Goal: Task Accomplishment & Management: Manage account settings

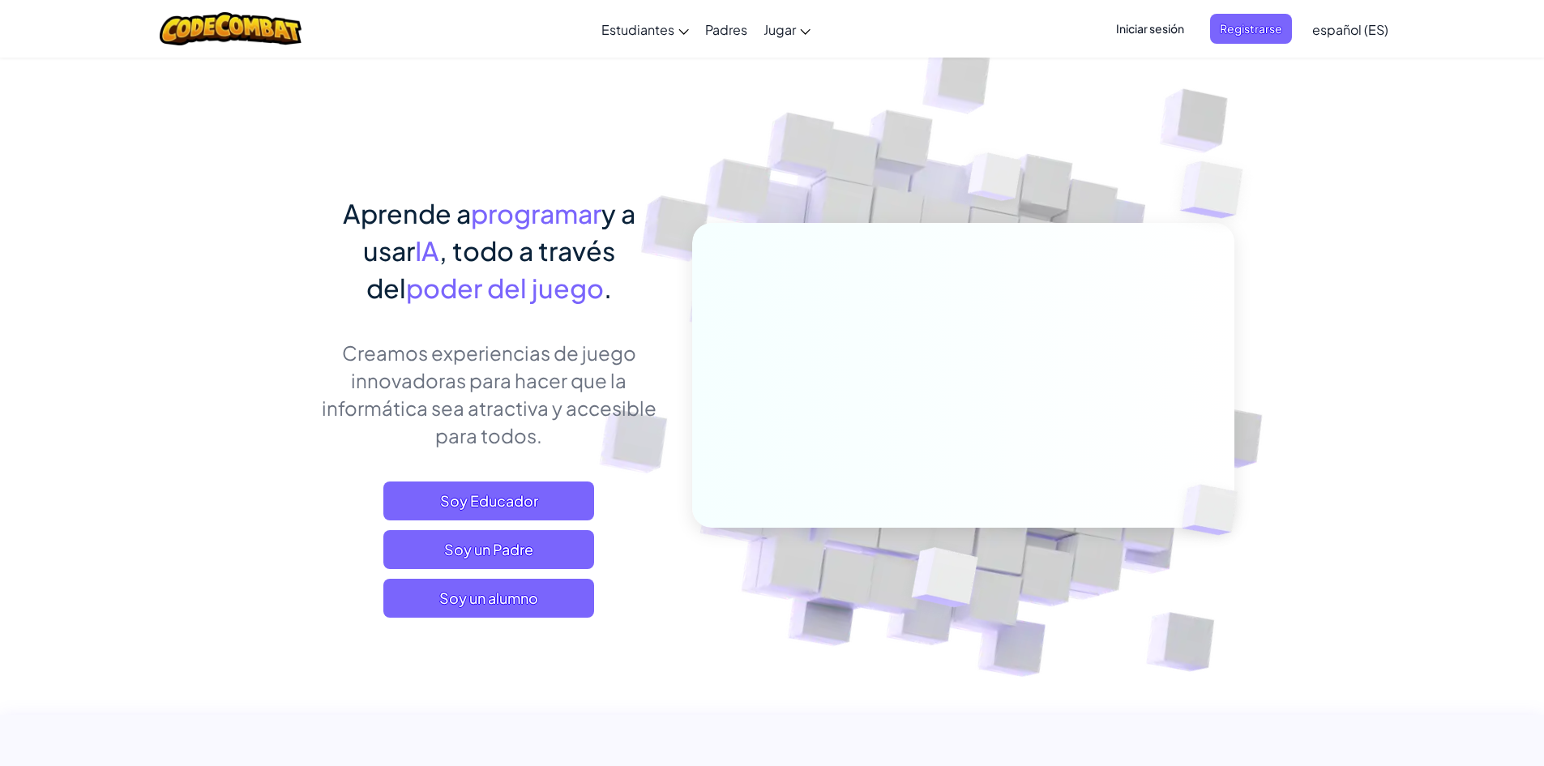
click at [1188, 23] on span "Iniciar sesión" at bounding box center [1150, 29] width 88 height 30
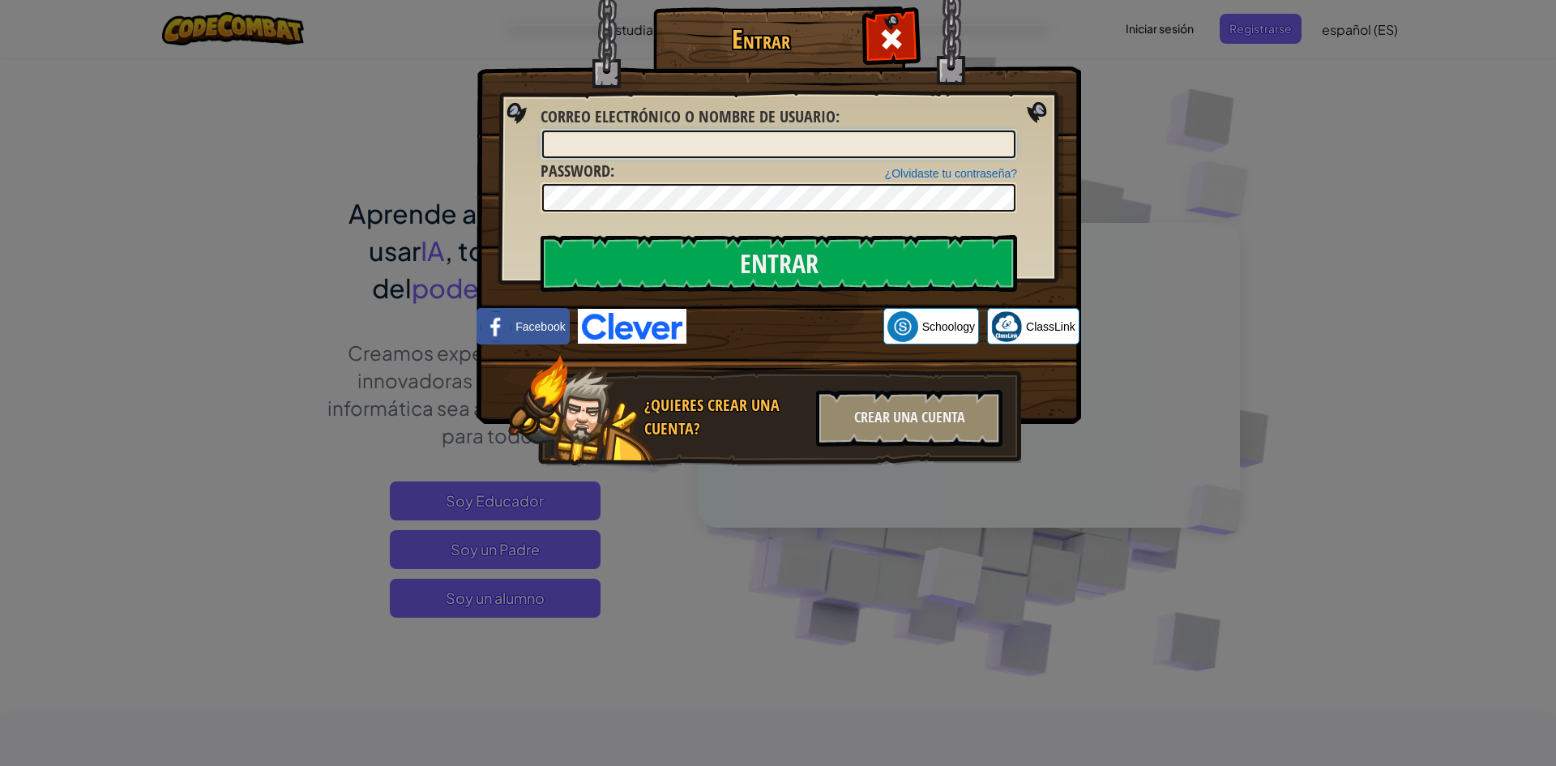
drag, startPoint x: 904, startPoint y: 139, endPoint x: 914, endPoint y: 132, distance: 12.4
click at [914, 132] on input "Correo electrónico o nombre de usuario :" at bounding box center [778, 144] width 473 height 28
type input "[EMAIL_ADDRESS][DOMAIN_NAME]"
click at [948, 169] on link "¿Olvidaste tu contraseña?" at bounding box center [951, 173] width 132 height 13
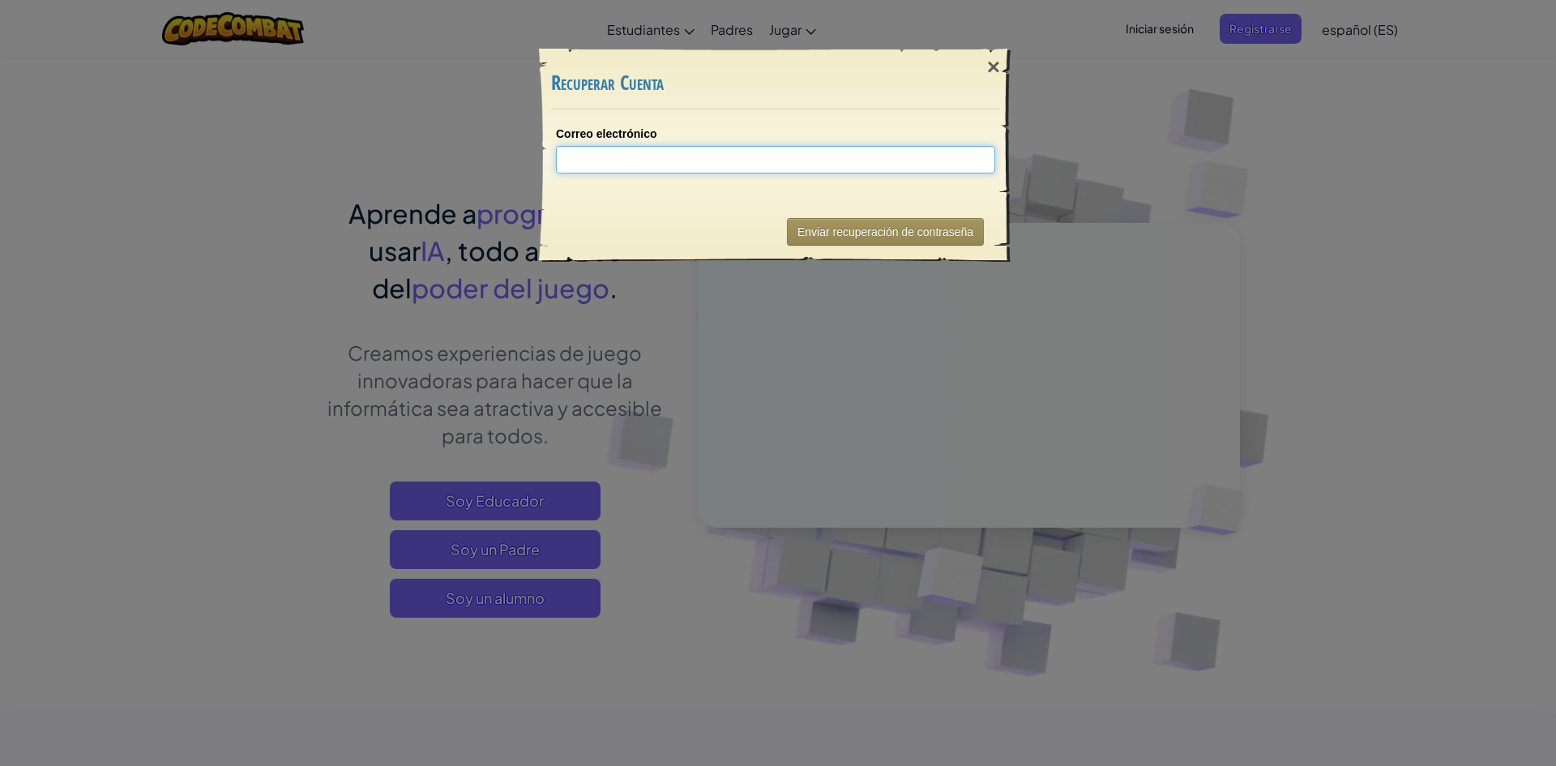
click at [941, 163] on input "Correo electrónico" at bounding box center [775, 160] width 439 height 28
type input "[EMAIL_ADDRESS][DOMAIN_NAME]"
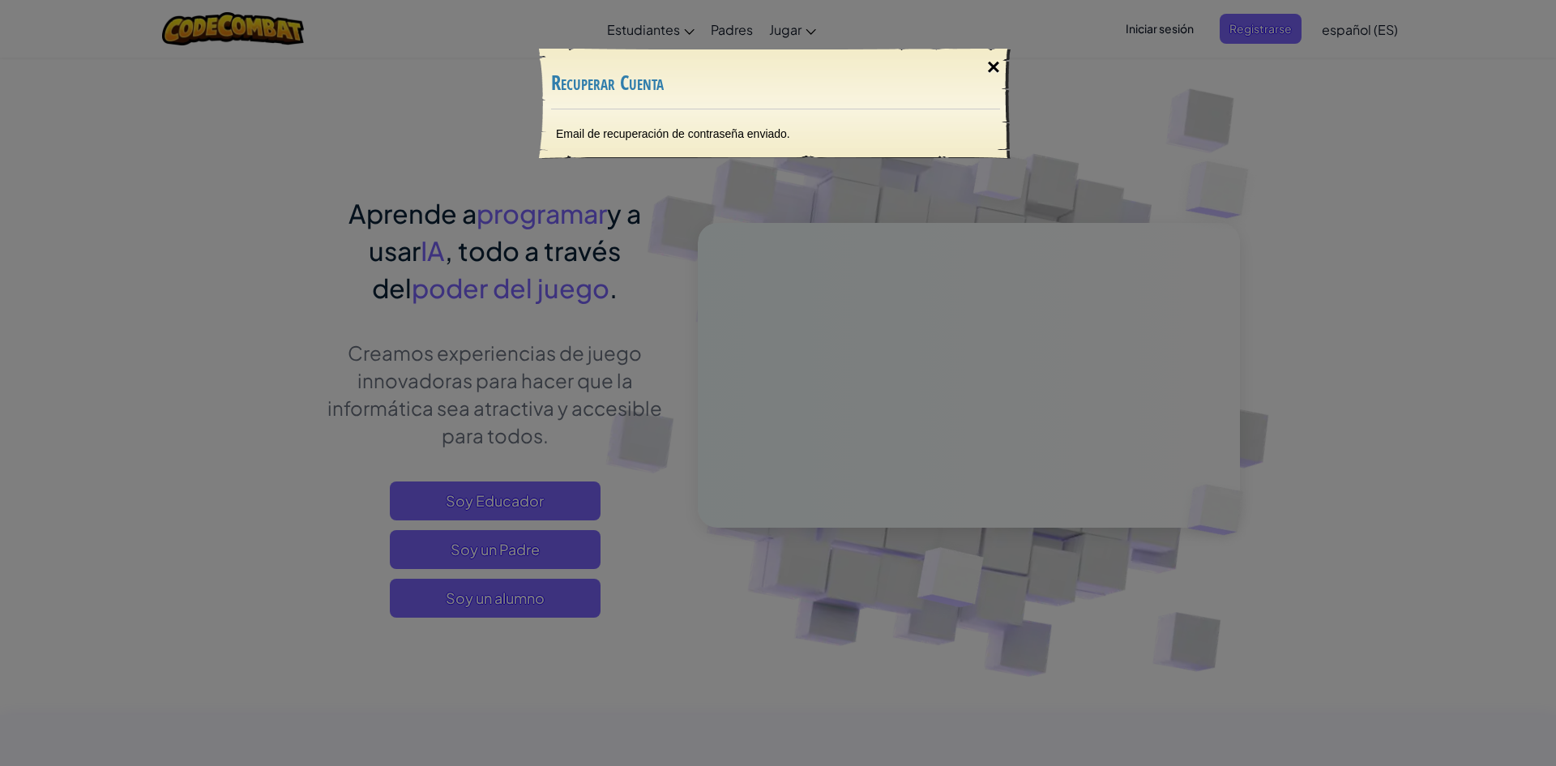
click at [983, 75] on div "×" at bounding box center [993, 67] width 37 height 47
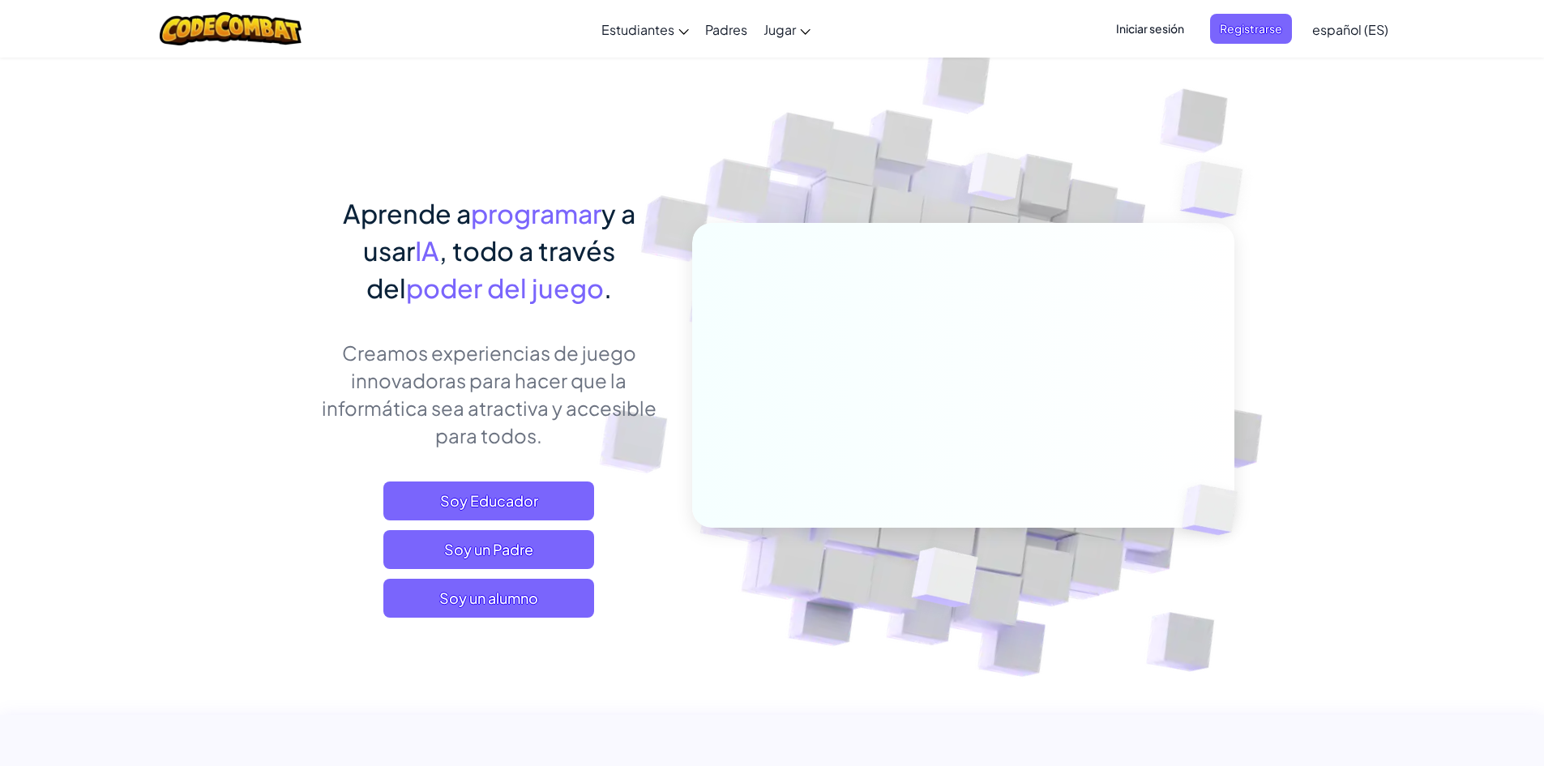
click at [1126, 35] on span "Iniciar sesión" at bounding box center [1150, 29] width 88 height 30
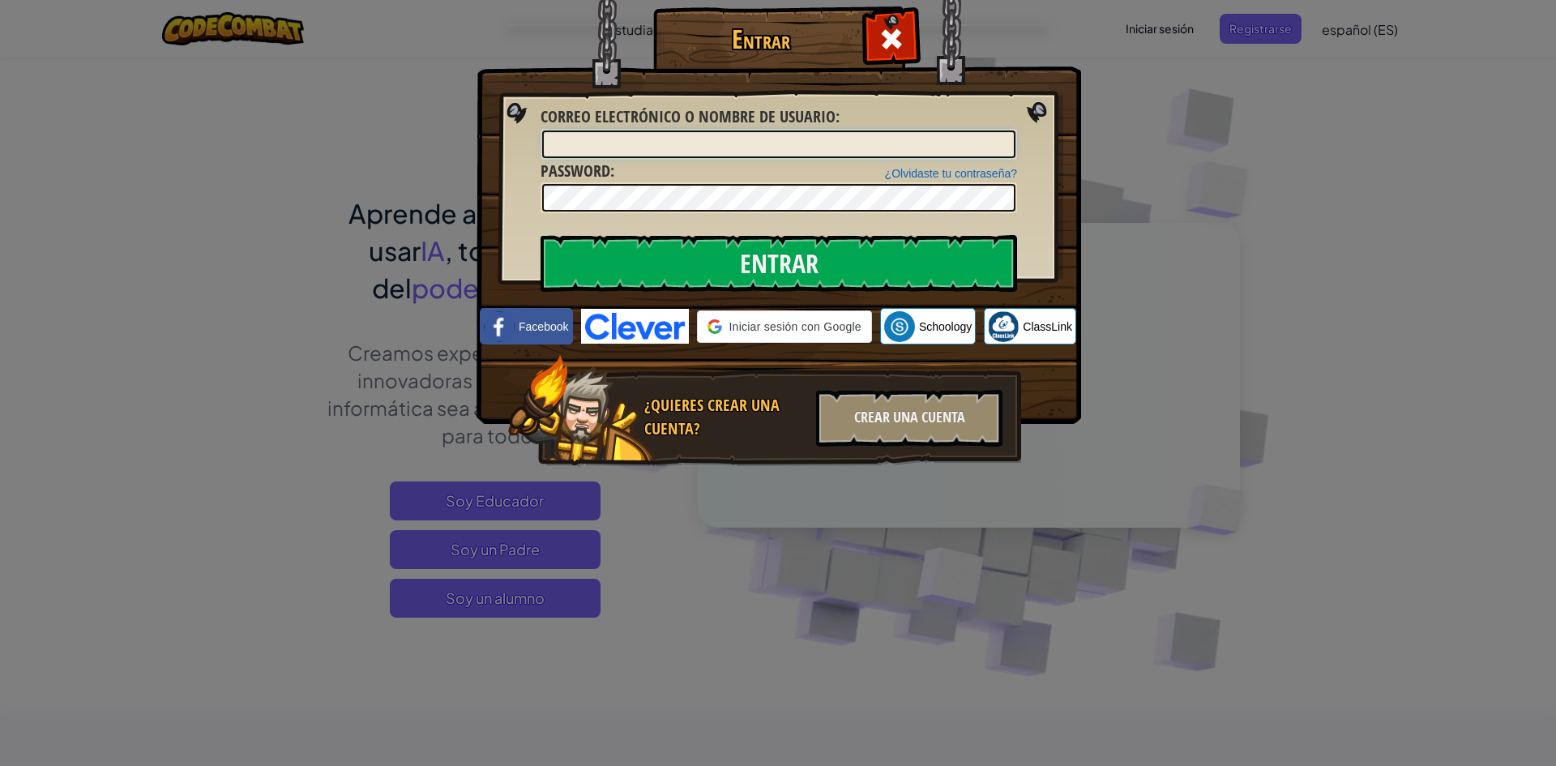
click at [911, 149] on input "Correo electrónico o nombre de usuario :" at bounding box center [778, 144] width 473 height 28
type input "[EMAIL_ADDRESS][DOMAIN_NAME]"
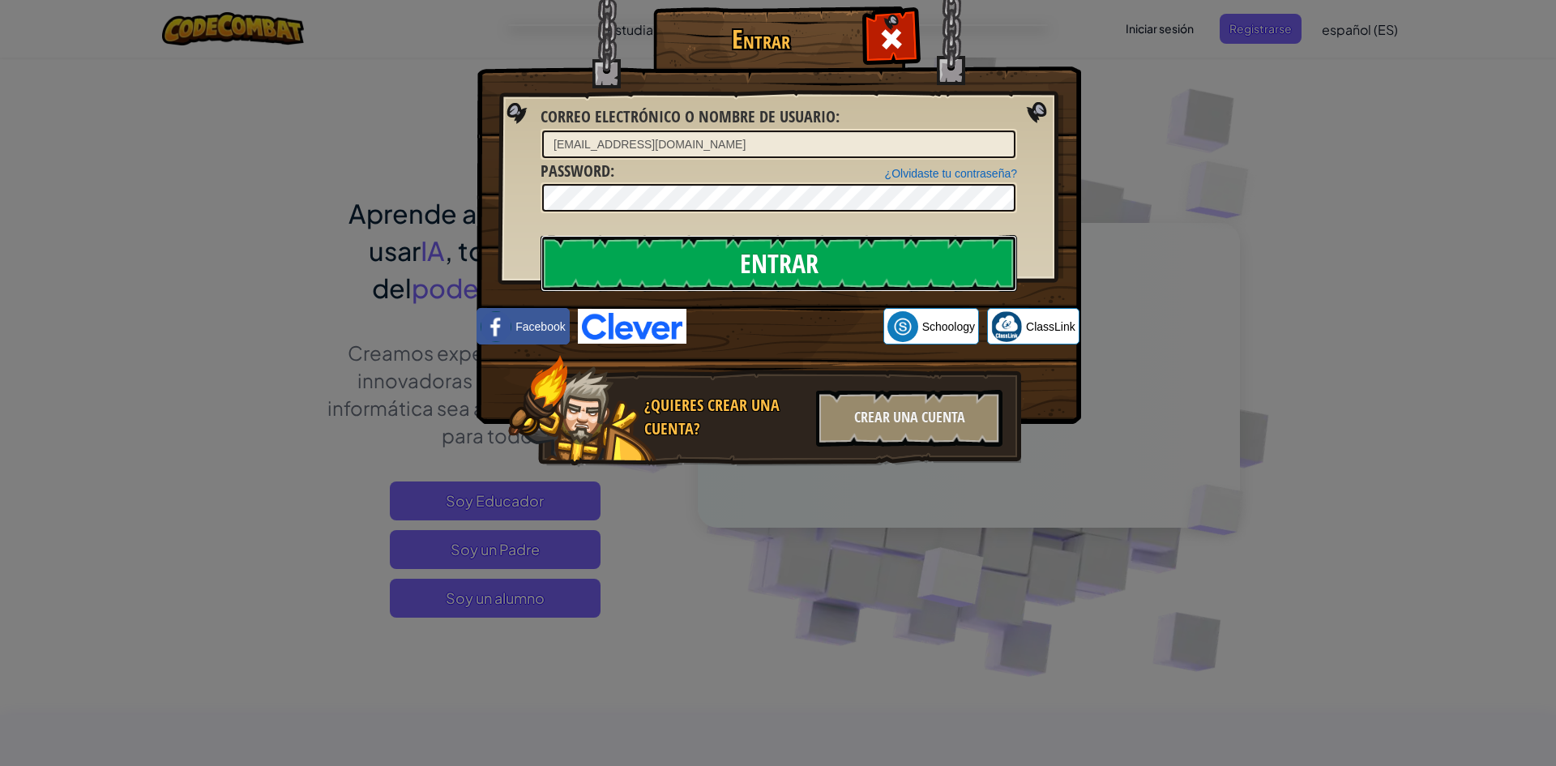
click at [761, 255] on input "Entrar" at bounding box center [779, 263] width 477 height 57
click at [764, 255] on input "Entrar" at bounding box center [779, 263] width 477 height 57
